Goal: Task Accomplishment & Management: Use online tool/utility

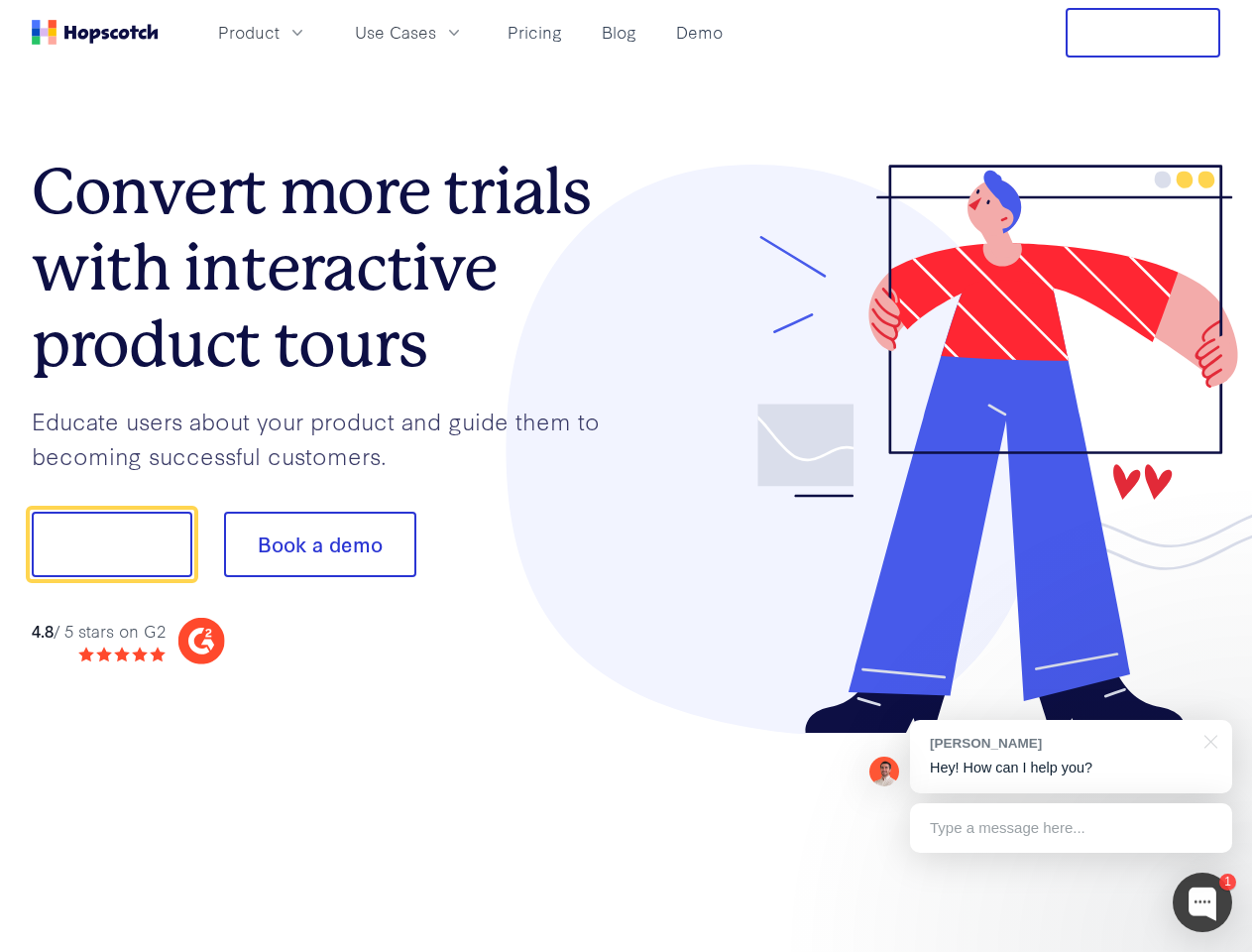
click at [626, 476] on div at bounding box center [923, 449] width 595 height 570
click at [280, 32] on span "Product" at bounding box center [249, 32] width 62 height 25
click at [436, 32] on span "Use Cases" at bounding box center [395, 32] width 82 height 25
click at [1143, 33] on button "Free Trial" at bounding box center [1142, 33] width 154 height 50
click at [111, 544] on button "Show me!" at bounding box center [112, 545] width 160 height 66
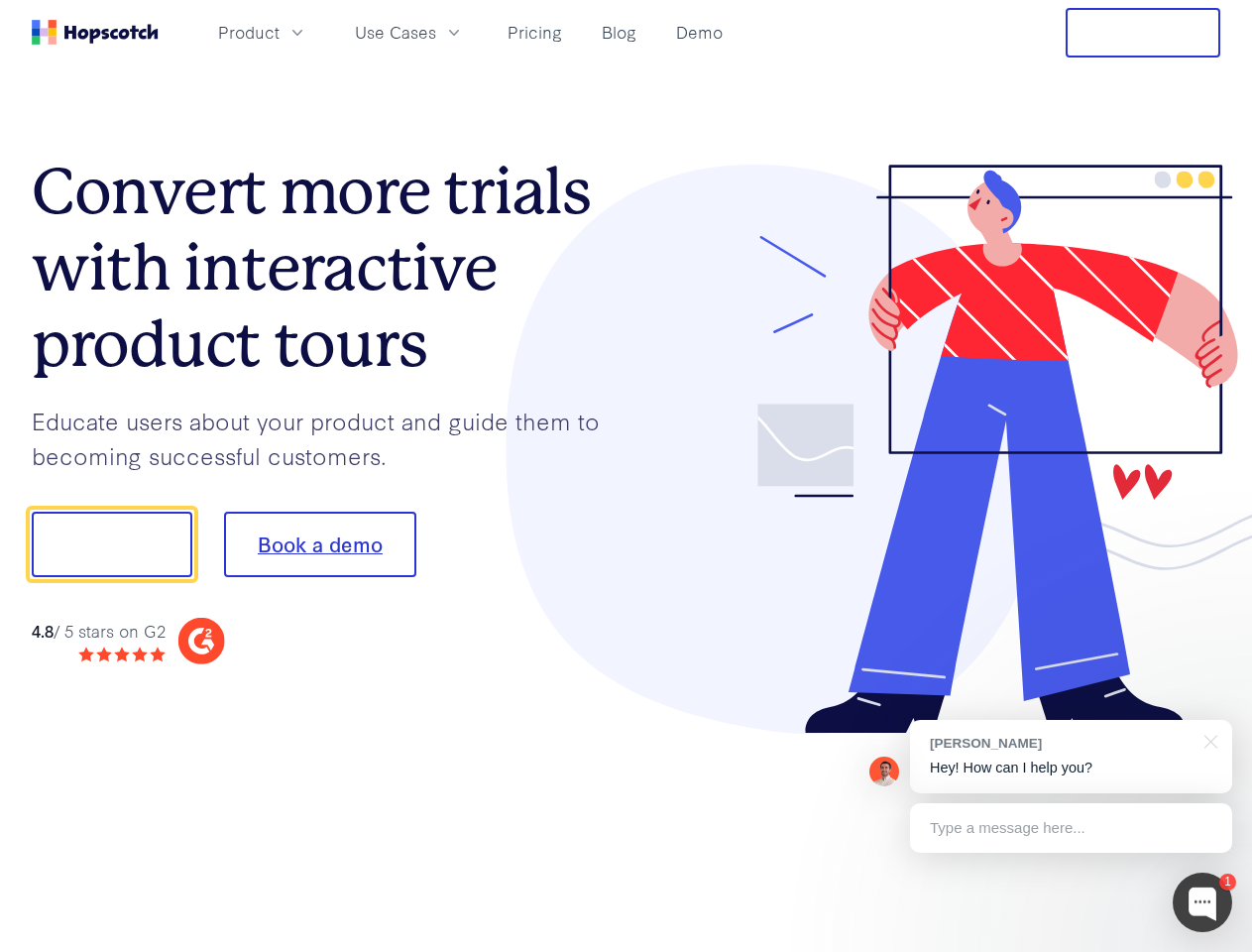
click at [320, 544] on button "Book a demo" at bounding box center [320, 545] width 192 height 66
click at [1202, 902] on div at bounding box center [1203, 902] width 60 height 60
click at [1071, 756] on div "[PERSON_NAME] Hey! How can I help you?" at bounding box center [1071, 757] width 322 height 74
click at [1207, 740] on div at bounding box center [1046, 542] width 372 height 661
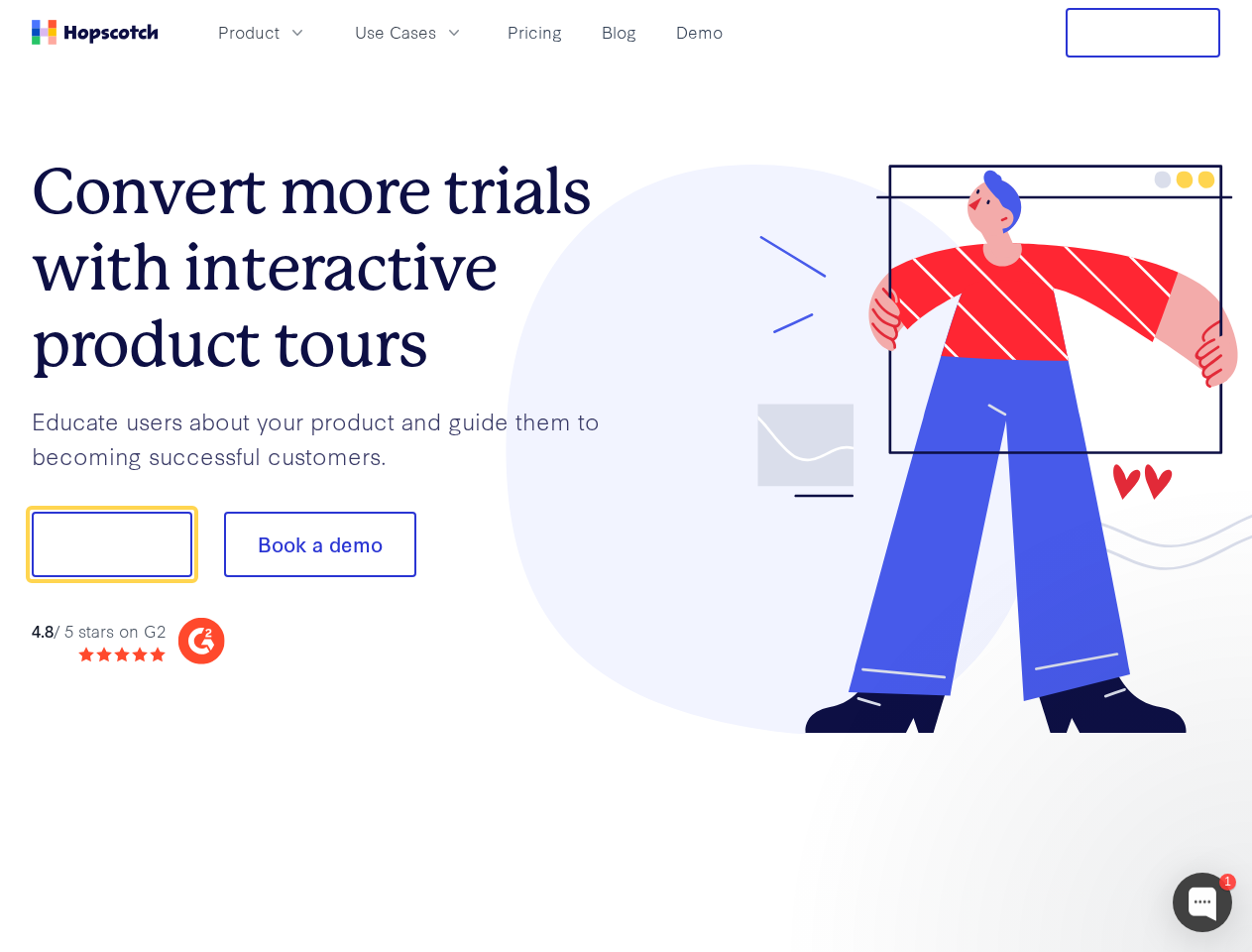
click at [1071, 828] on div at bounding box center [1046, 542] width 372 height 661
